Goal: Navigation & Orientation: Find specific page/section

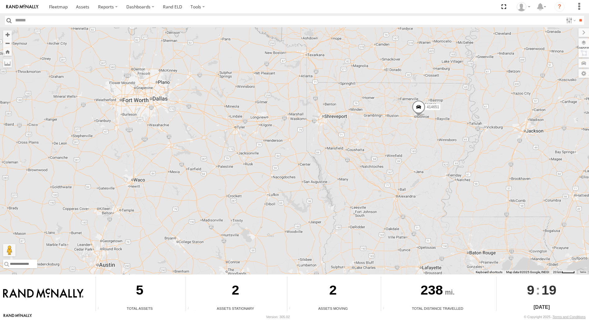
drag, startPoint x: 465, startPoint y: 135, endPoint x: 144, endPoint y: 107, distance: 322.3
click at [144, 107] on div "414652 414651 (Camera for 361082) 357660104100789" at bounding box center [294, 150] width 589 height 247
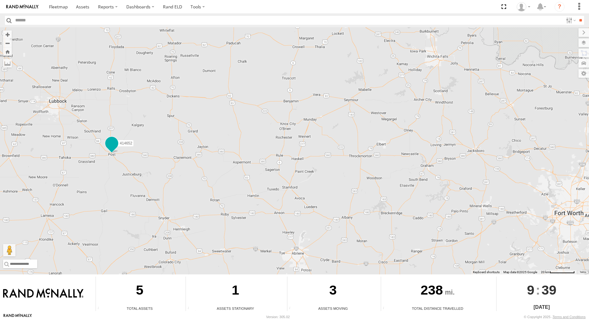
click at [111, 142] on span at bounding box center [111, 143] width 11 height 11
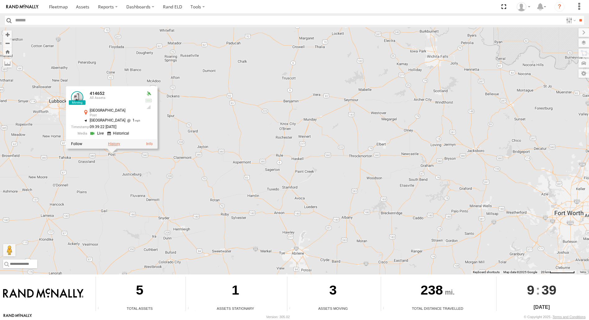
click at [116, 146] on label at bounding box center [114, 144] width 12 height 4
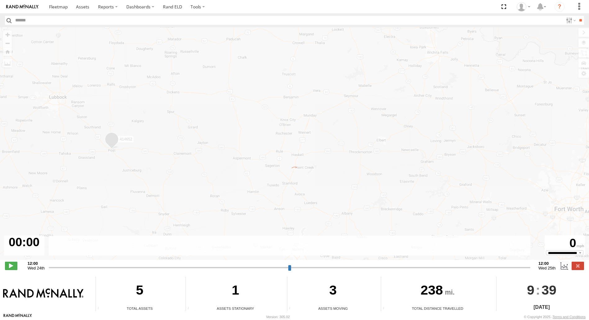
type input "**********"
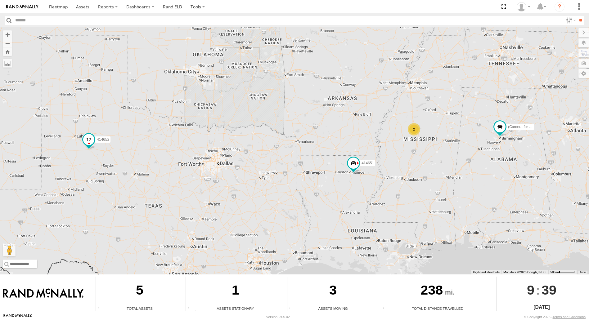
click at [88, 141] on span at bounding box center [88, 139] width 11 height 11
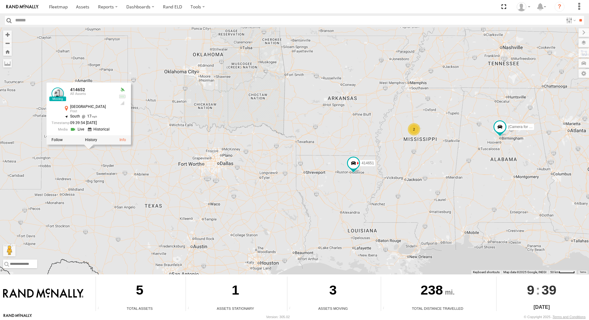
click at [123, 143] on div at bounding box center [89, 139] width 84 height 9
click at [124, 140] on link at bounding box center [123, 140] width 7 height 4
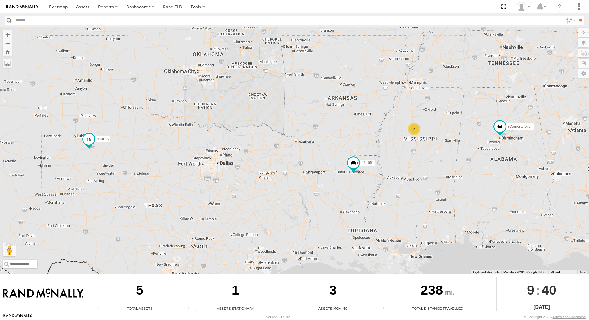
click at [88, 138] on span at bounding box center [88, 139] width 11 height 11
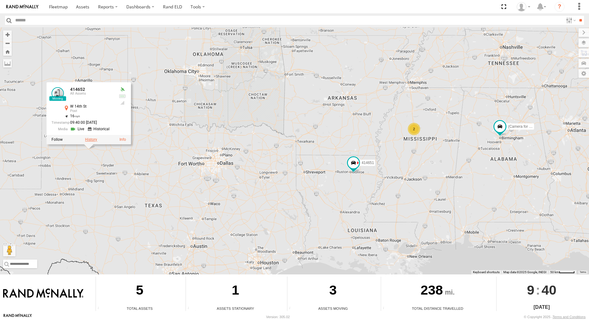
click at [88, 140] on label at bounding box center [91, 140] width 12 height 4
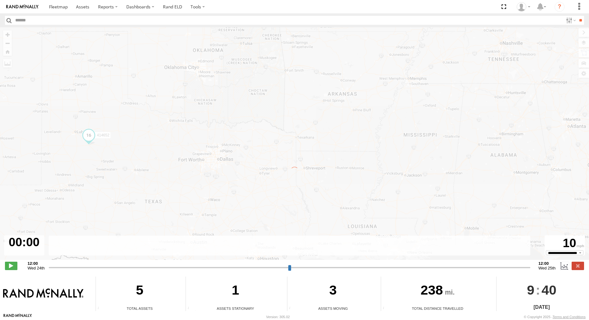
type input "**********"
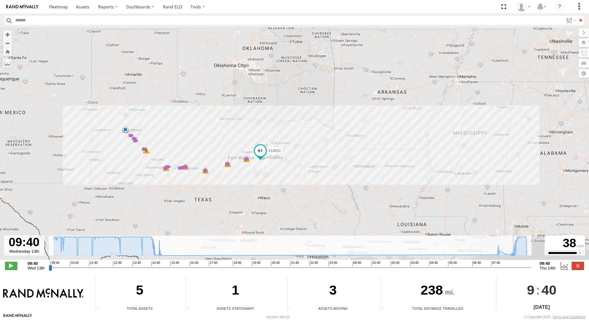
click at [512, 256] on icon at bounding box center [513, 255] width 5 height 5
click at [529, 255] on icon at bounding box center [291, 246] width 480 height 19
click at [515, 254] on icon at bounding box center [514, 253] width 5 height 5
click at [63, 9] on span at bounding box center [58, 7] width 19 height 6
